Goal: Task Accomplishment & Management: Complete application form

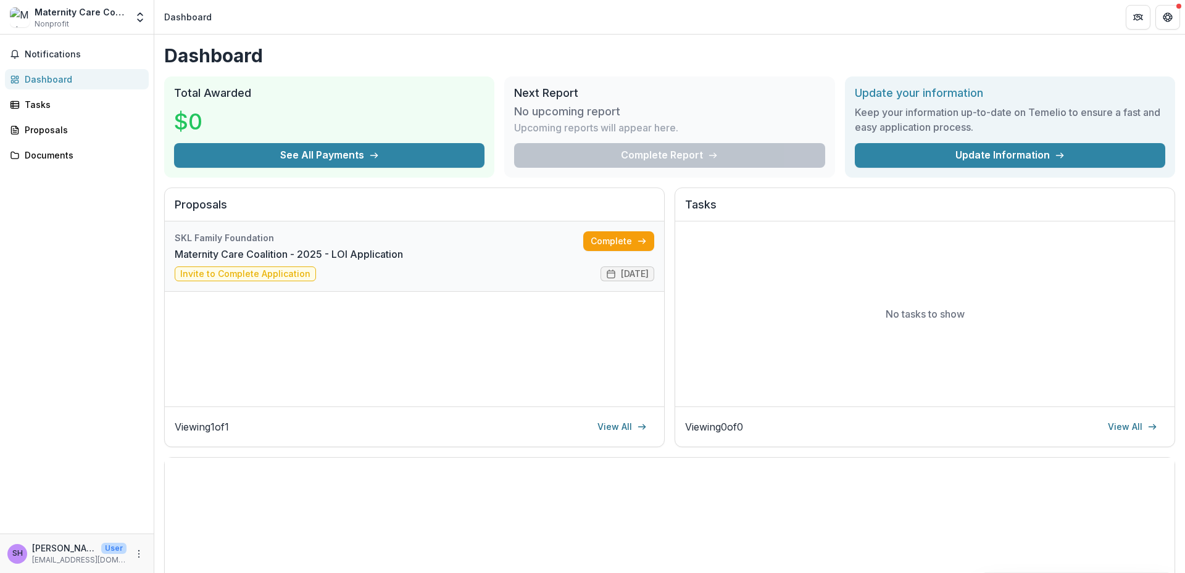
click at [317, 252] on link "Maternity Care Coalition - 2025 - LOI Application" at bounding box center [289, 254] width 228 height 15
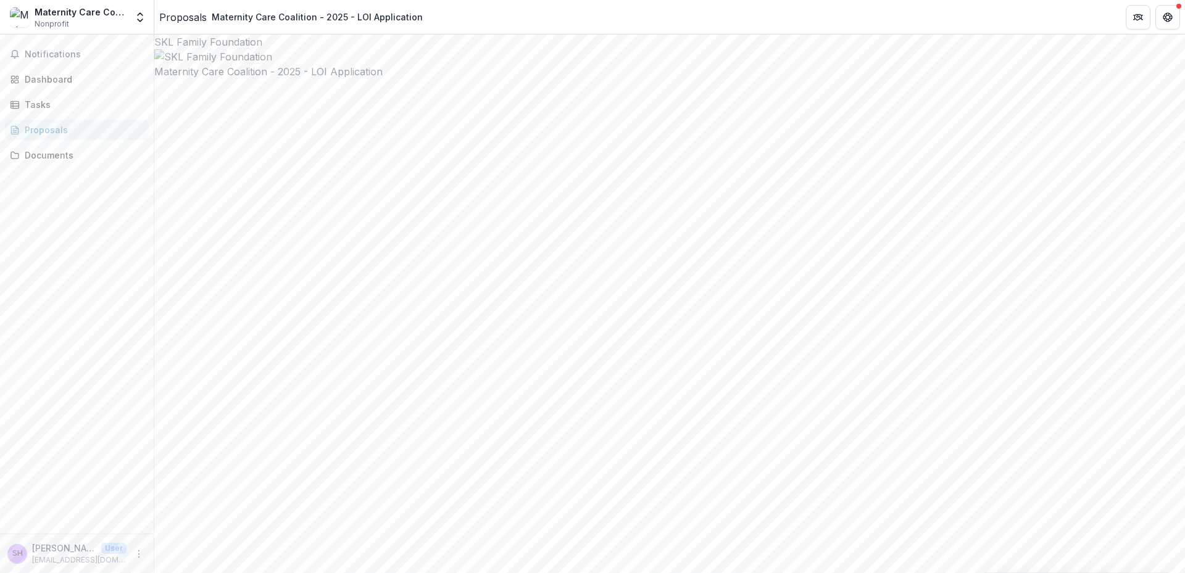
type input "*******"
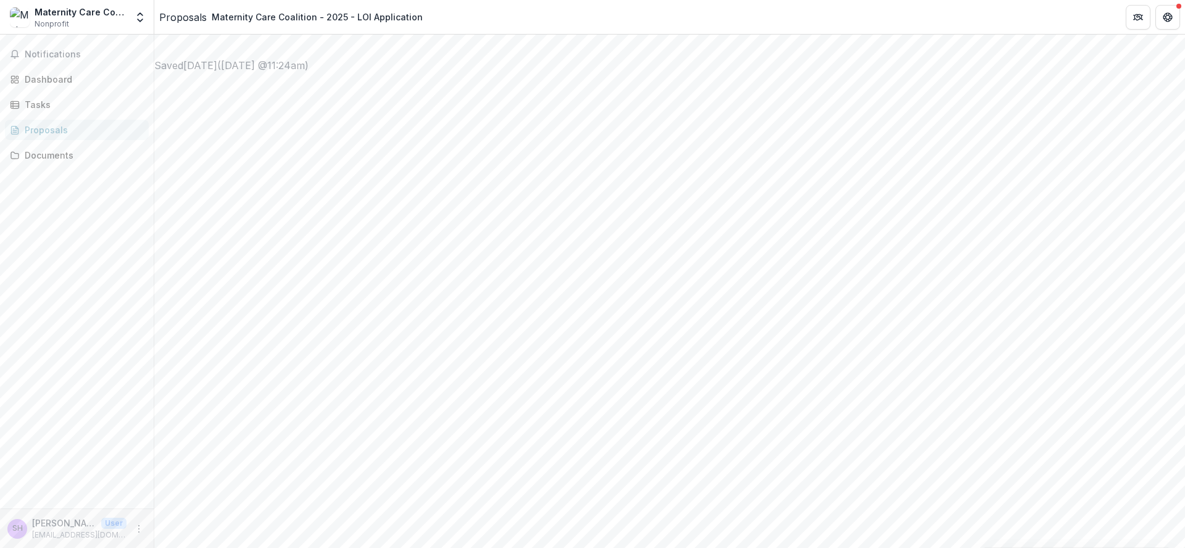
scroll to position [3054, 0]
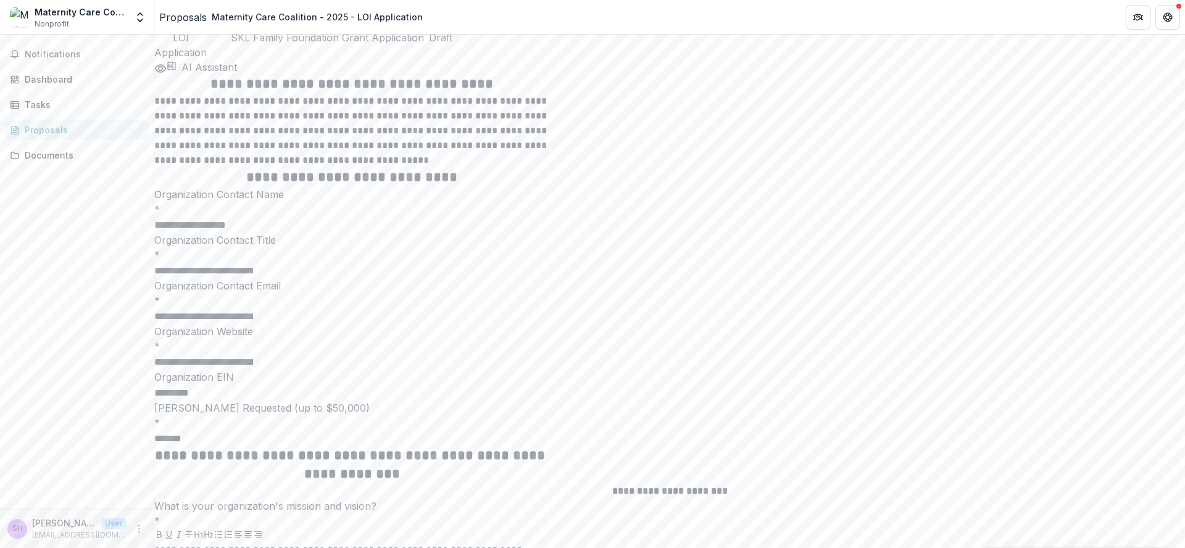
scroll to position [3128, 0]
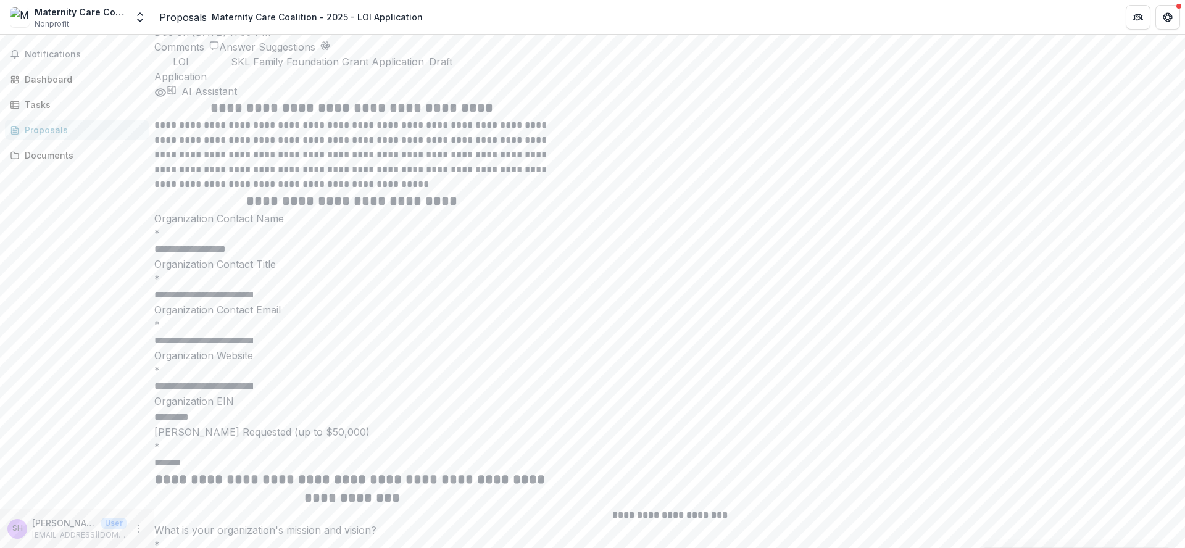
drag, startPoint x: 612, startPoint y: 260, endPoint x: 688, endPoint y: 255, distance: 76.1
drag, startPoint x: 401, startPoint y: 242, endPoint x: 476, endPoint y: 242, distance: 74.7
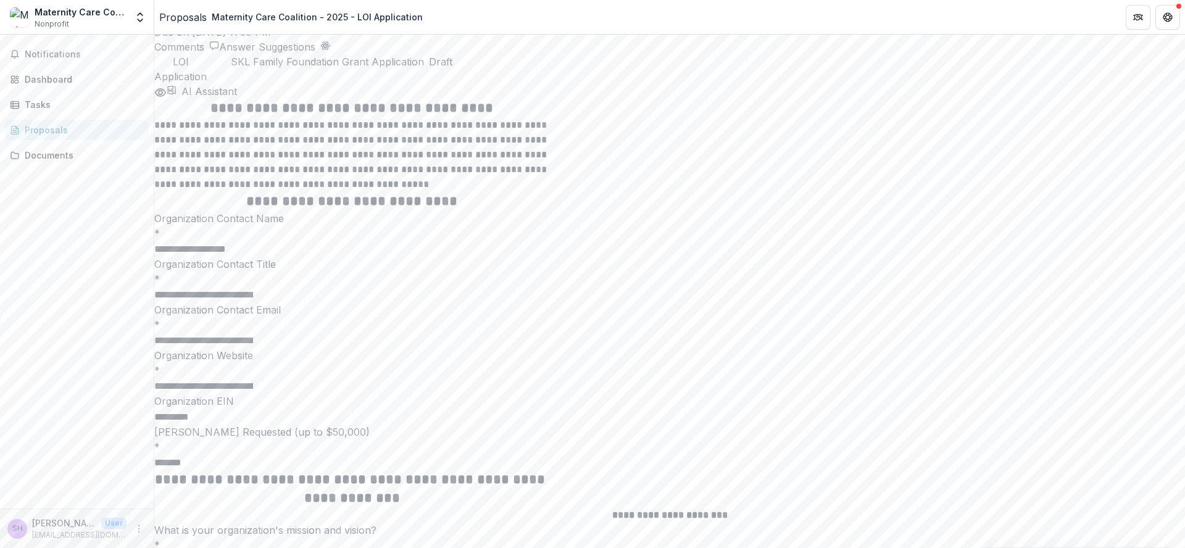
drag, startPoint x: 423, startPoint y: 242, endPoint x: 480, endPoint y: 239, distance: 56.9
drag, startPoint x: 401, startPoint y: 244, endPoint x: 479, endPoint y: 241, distance: 77.8
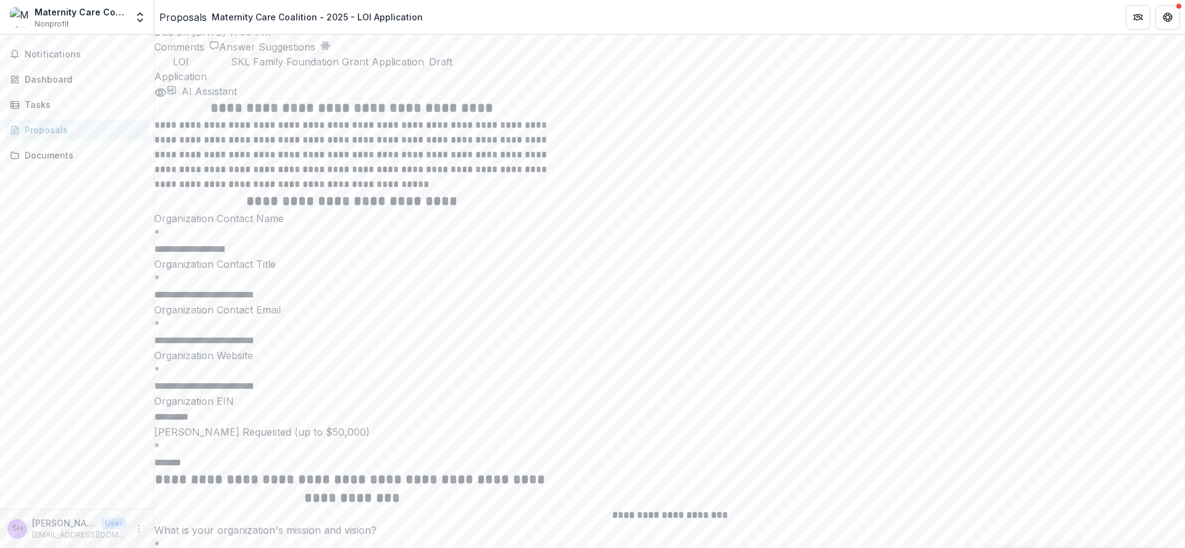
drag, startPoint x: 478, startPoint y: 242, endPoint x: 402, endPoint y: 245, distance: 76.5
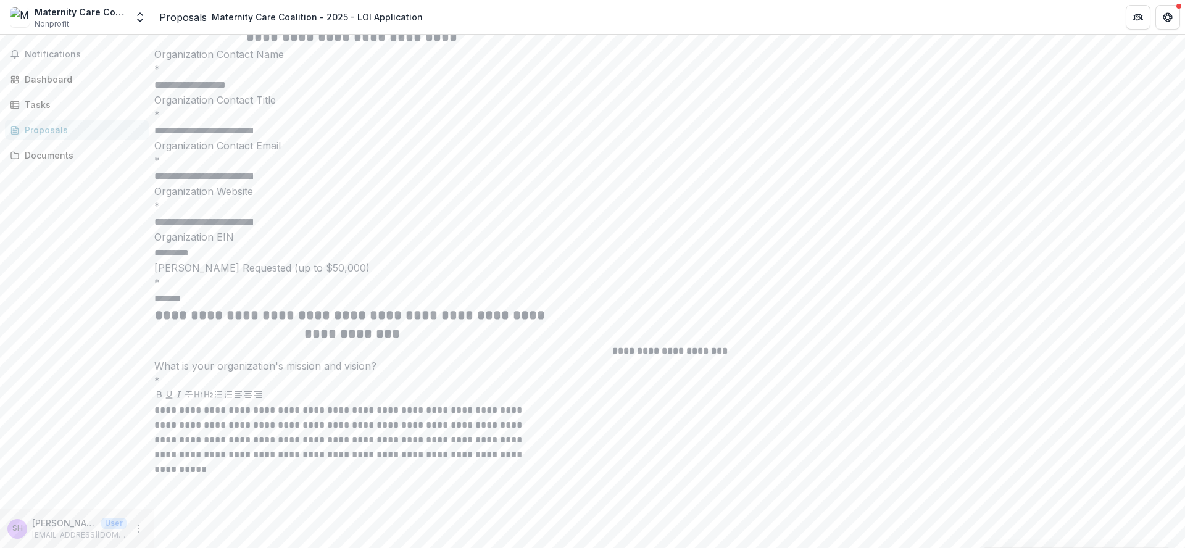
scroll to position [3202, 0]
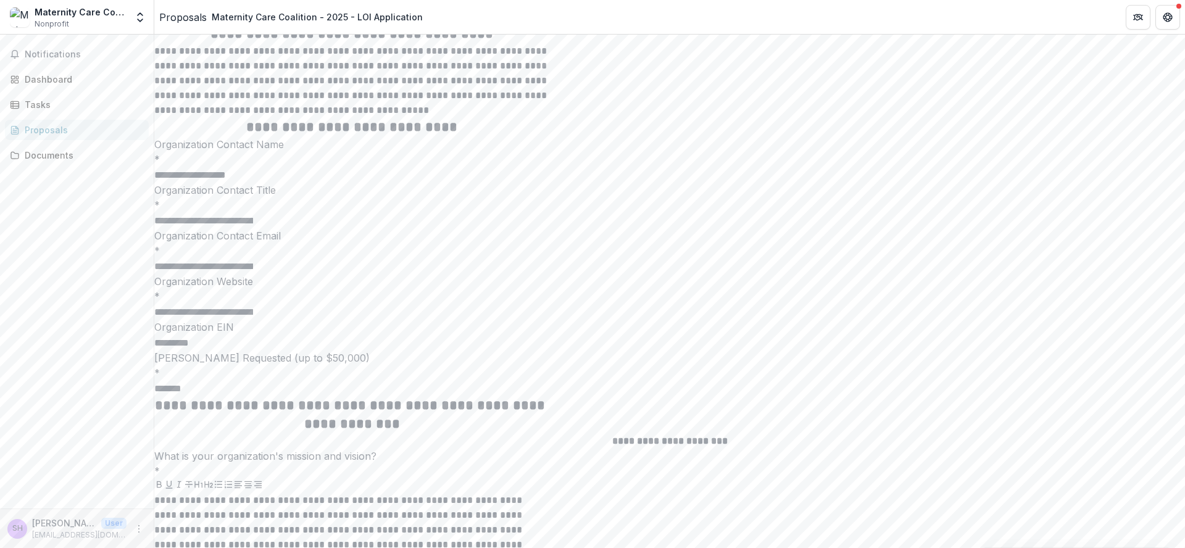
drag, startPoint x: 340, startPoint y: 165, endPoint x: 512, endPoint y: 208, distance: 177.5
